Goal: Find specific page/section: Find specific page/section

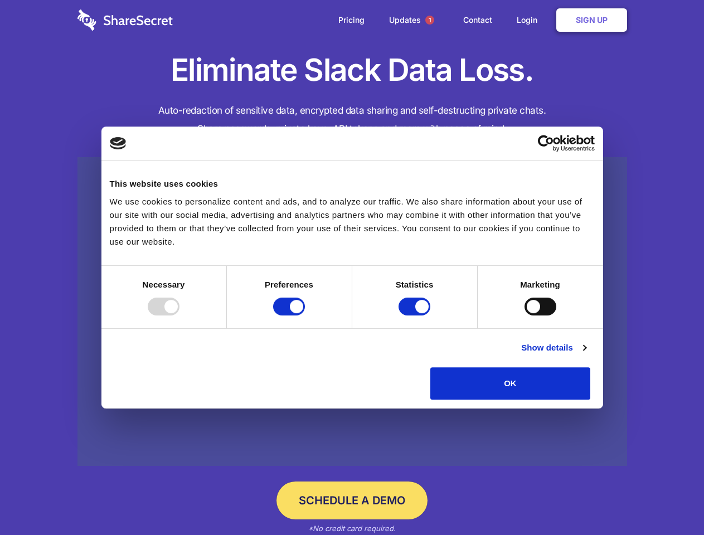
click at [179, 315] on div at bounding box center [164, 307] width 32 height 18
click at [305, 315] on input "Preferences" at bounding box center [289, 307] width 32 height 18
checkbox input "false"
click at [416, 315] on input "Statistics" at bounding box center [415, 307] width 32 height 18
checkbox input "false"
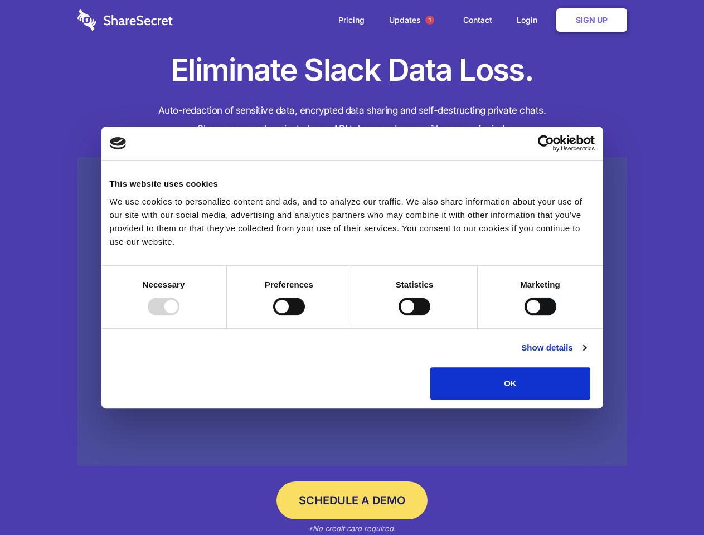
click at [524, 315] on input "Marketing" at bounding box center [540, 307] width 32 height 18
checkbox input "true"
click at [586, 354] on link "Show details" at bounding box center [553, 347] width 65 height 13
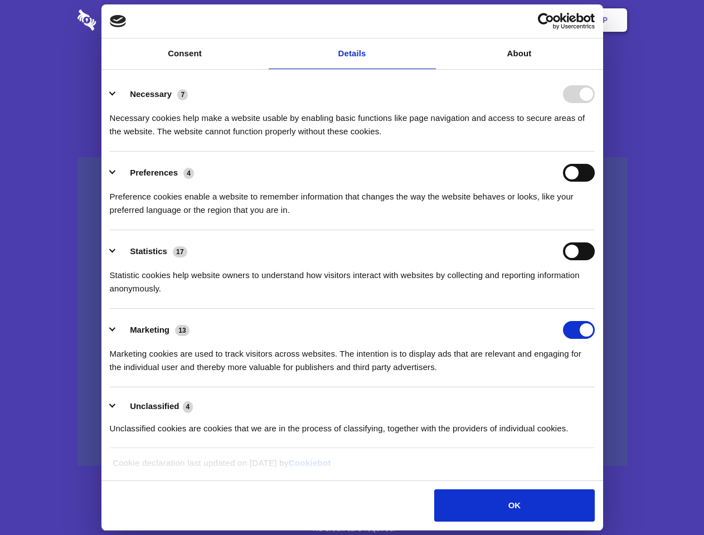
click at [600, 404] on ul "Necessary 7 Necessary cookies help make a website usable by enabling basic func…" at bounding box center [351, 261] width 495 height 376
click at [429, 20] on span "1" at bounding box center [429, 20] width 9 height 9
